Goal: Task Accomplishment & Management: Manage account settings

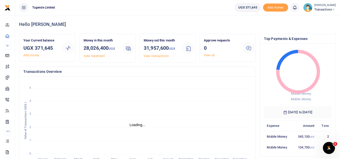
click at [330, 7] on span "Transactions" at bounding box center [325, 9] width 22 height 5
click at [321, 14] on div "Switch accounts My profile Help Center Logout" at bounding box center [315, 32] width 40 height 39
click at [328, 8] on span "Transactions" at bounding box center [325, 9] width 22 height 5
click at [323, 18] on link "Switch accounts" at bounding box center [316, 18] width 40 height 7
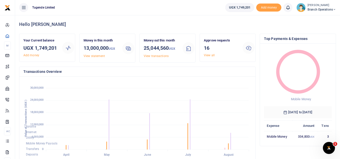
click at [330, 9] on span "Branch Operations" at bounding box center [321, 9] width 28 height 5
click at [320, 20] on link "Switch accounts" at bounding box center [316, 18] width 40 height 7
